Goal: Task Accomplishment & Management: Use online tool/utility

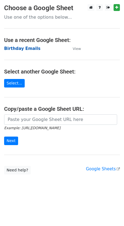
click at [24, 48] on strong "Birthday Emails" at bounding box center [22, 48] width 36 height 5
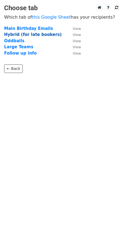
click at [16, 33] on strong "Hybrid (for late bookers)" at bounding box center [33, 34] width 58 height 5
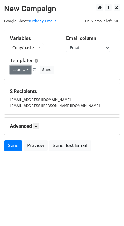
click at [27, 67] on link "Load..." at bounding box center [20, 70] width 21 height 9
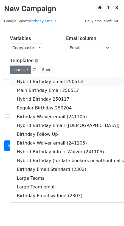
click at [29, 84] on link "Hybrid Birthday email 250513" at bounding box center [71, 81] width 122 height 9
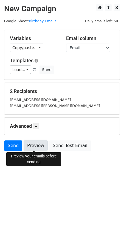
click at [37, 146] on link "Preview" at bounding box center [36, 146] width 24 height 10
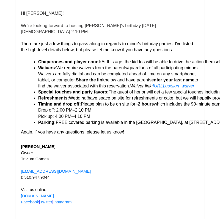
scroll to position [362, 0]
